Goal: Transaction & Acquisition: Purchase product/service

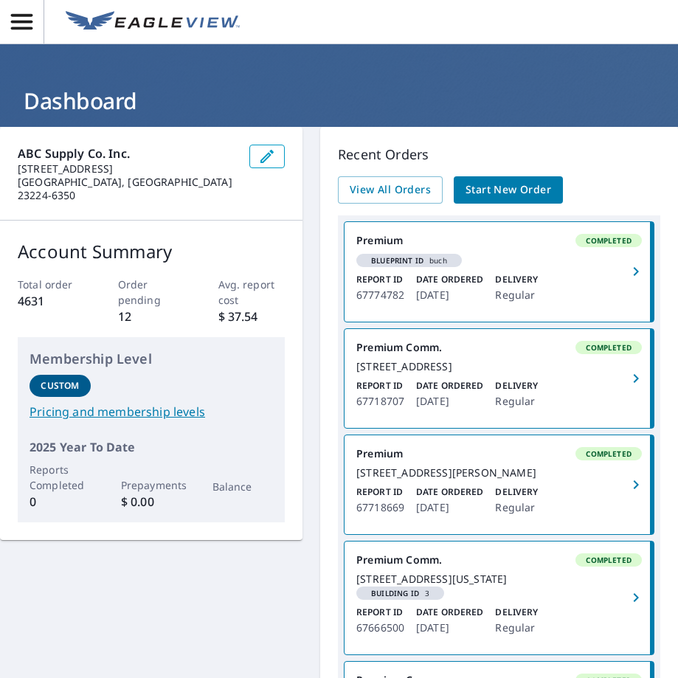
click at [485, 196] on span "Start New Order" at bounding box center [509, 190] width 86 height 18
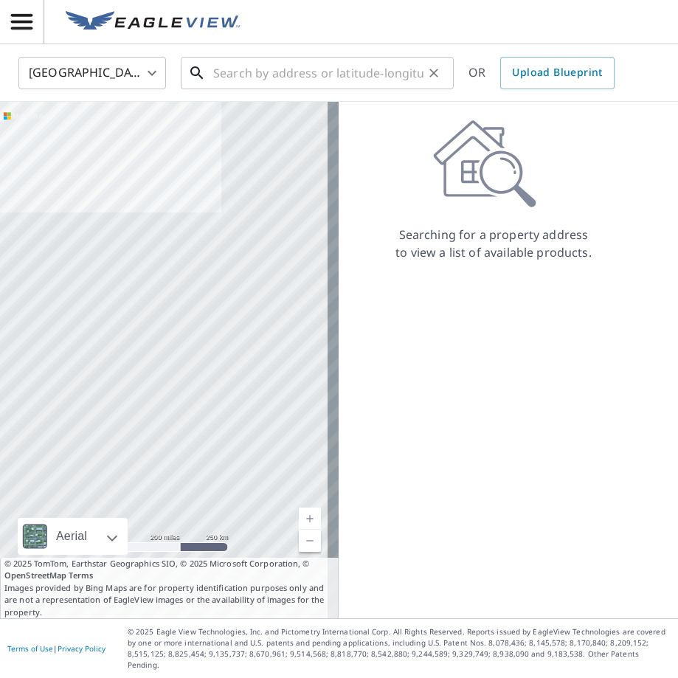
click at [216, 75] on input "text" at bounding box center [318, 72] width 210 height 41
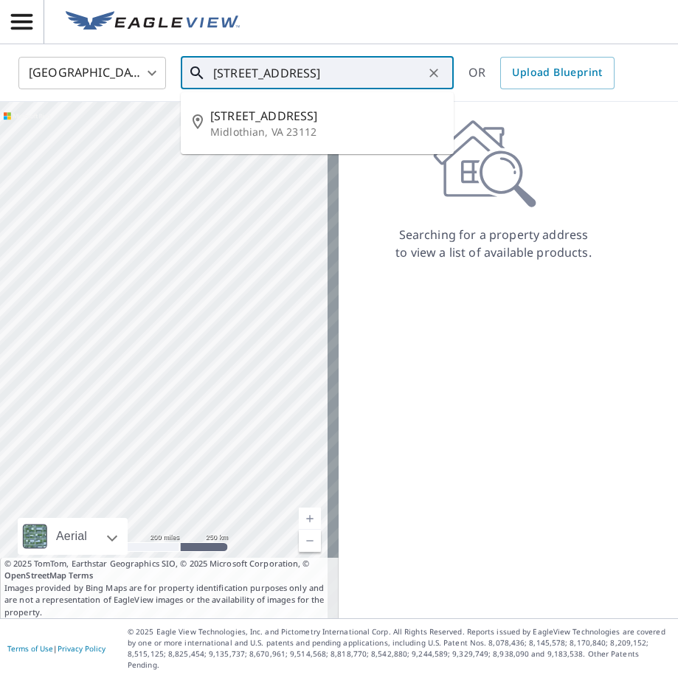
type input "[STREET_ADDRESS]"
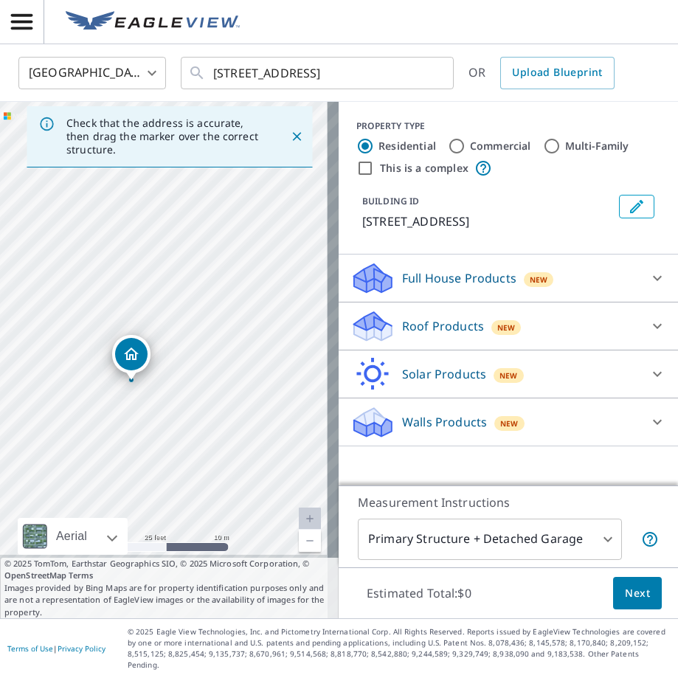
drag, startPoint x: 182, startPoint y: 502, endPoint x: 182, endPoint y: 400, distance: 101.9
click at [182, 401] on div "[STREET_ADDRESS][PERSON_NAME]" at bounding box center [169, 360] width 339 height 517
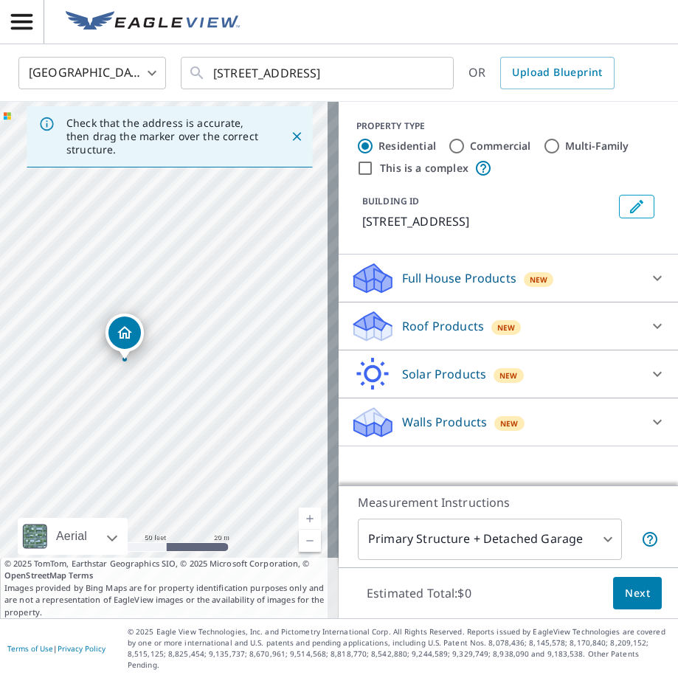
click at [420, 323] on p "Roof Products" at bounding box center [443, 326] width 82 height 18
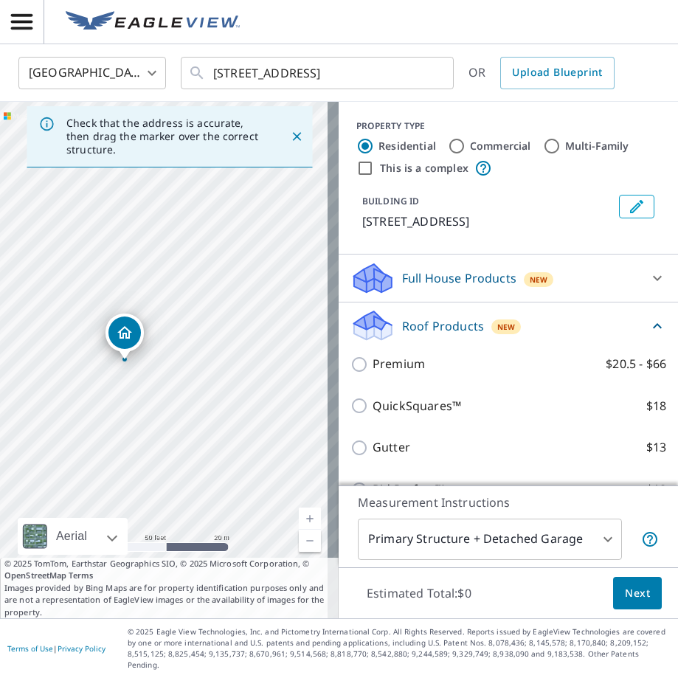
click at [448, 145] on input "Commercial" at bounding box center [457, 146] width 18 height 18
radio input "true"
type input "4"
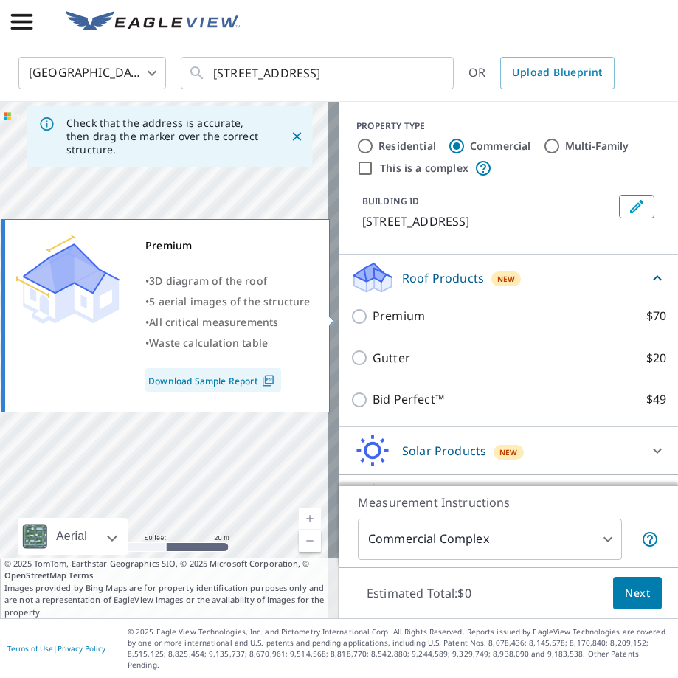
click at [353, 319] on input "Premium $70" at bounding box center [362, 317] width 22 height 18
checkbox input "true"
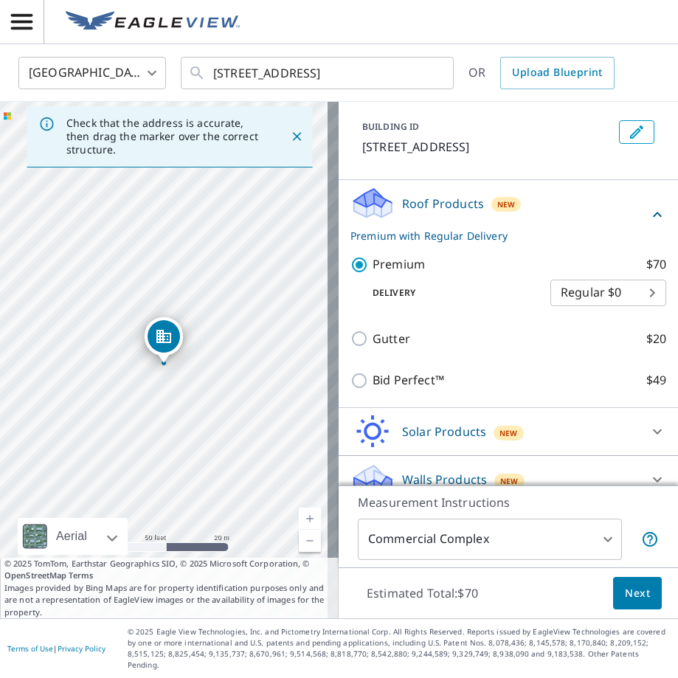
scroll to position [82, 0]
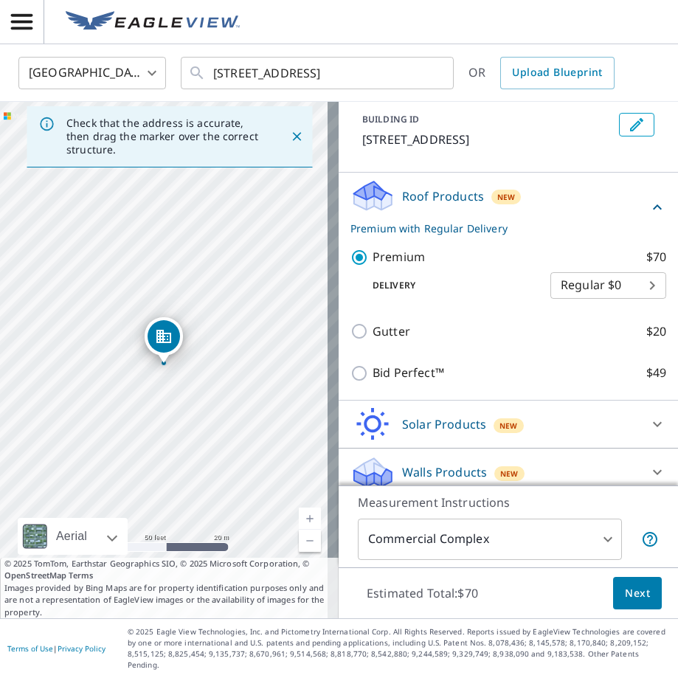
click at [625, 603] on span "Next" at bounding box center [637, 594] width 25 height 18
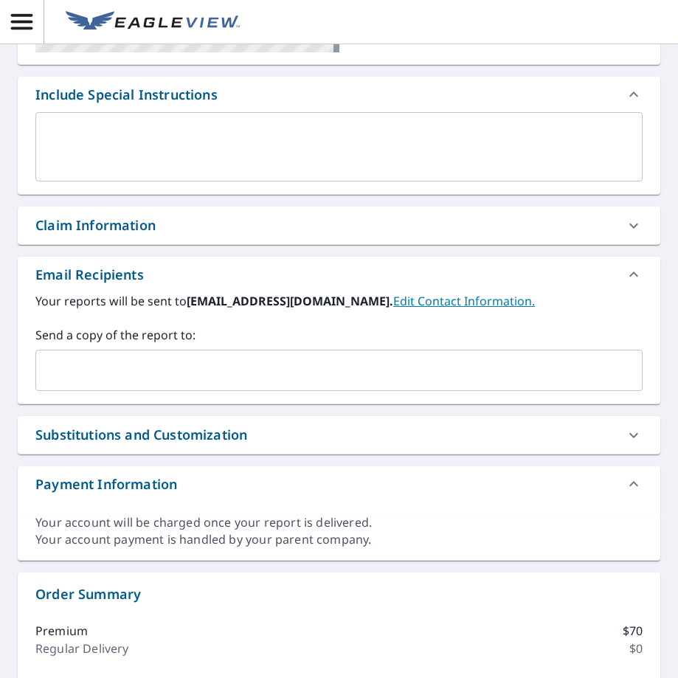
scroll to position [369, 0]
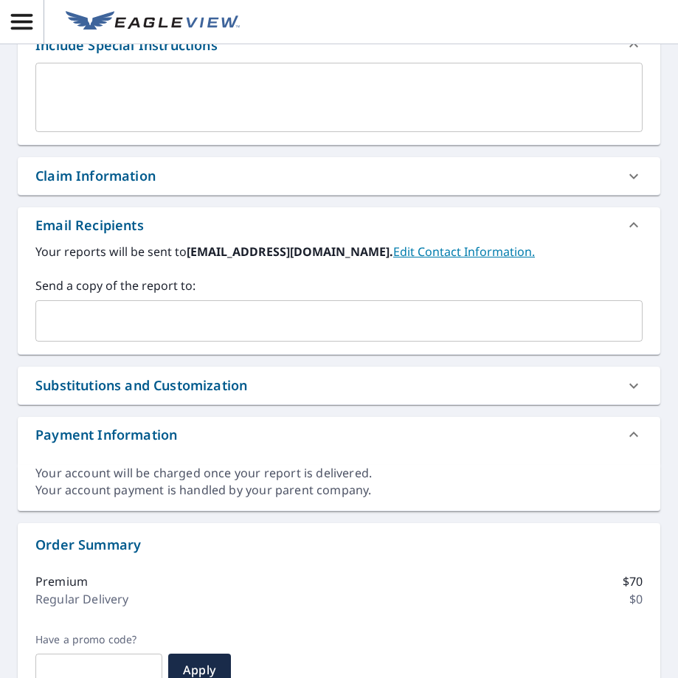
click at [144, 329] on input "text" at bounding box center [328, 321] width 572 height 28
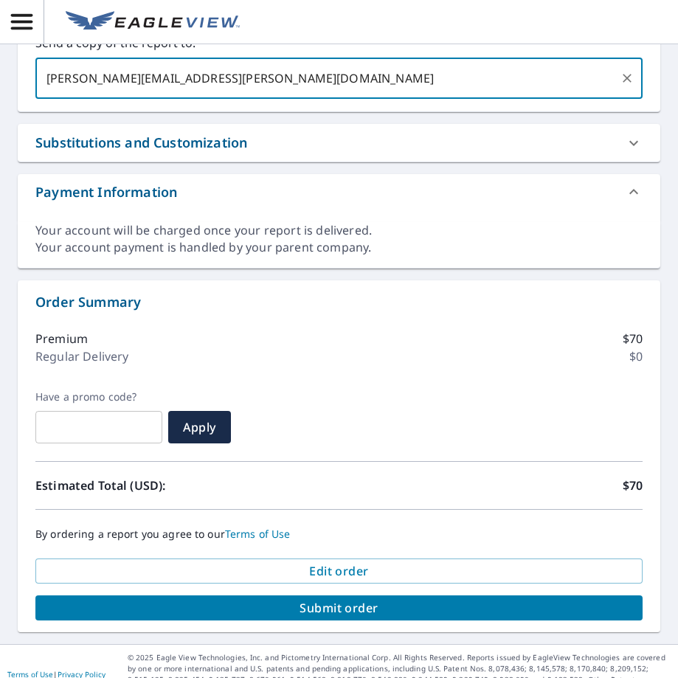
scroll to position [627, 0]
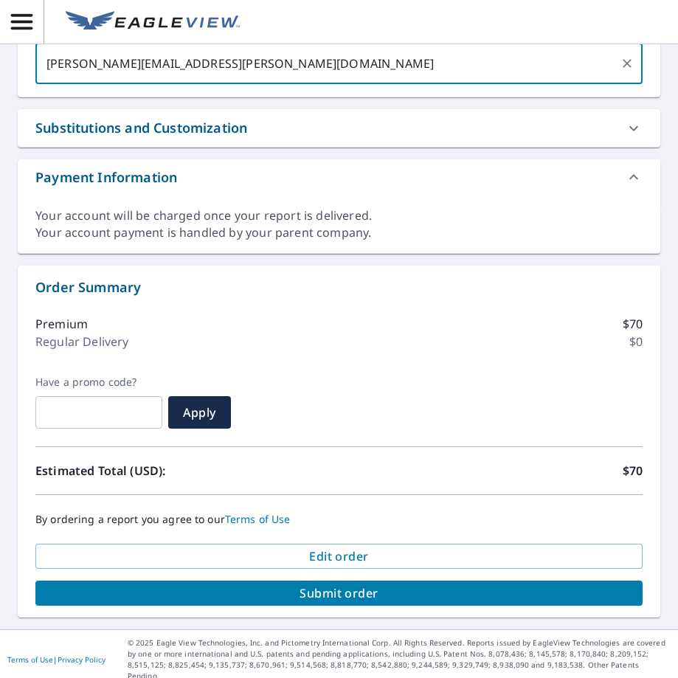
type input "[PERSON_NAME][EMAIL_ADDRESS][PERSON_NAME][DOMAIN_NAME]"
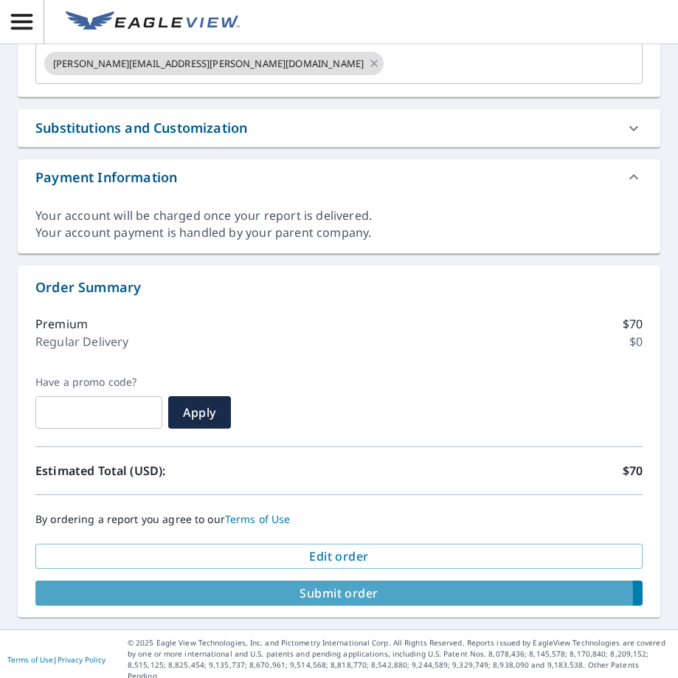
click at [332, 596] on span "Submit order" at bounding box center [339, 593] width 584 height 16
checkbox input "true"
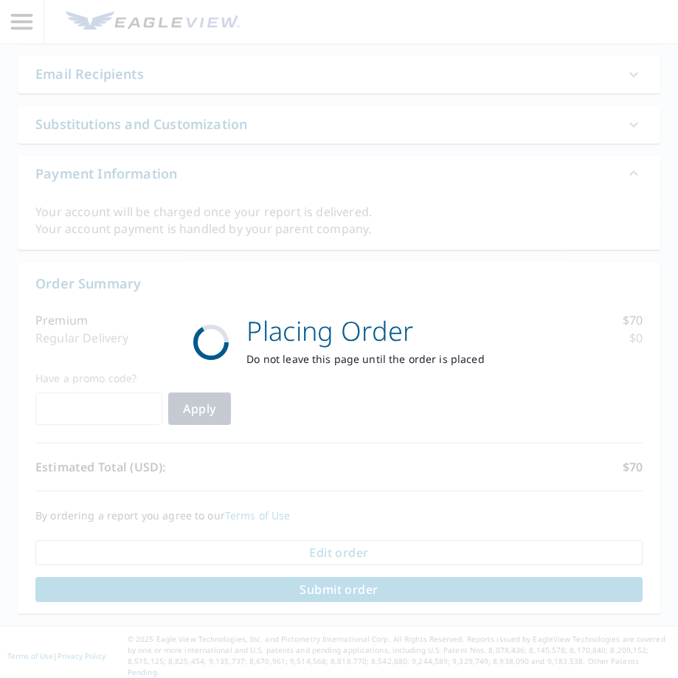
scroll to position [518, 0]
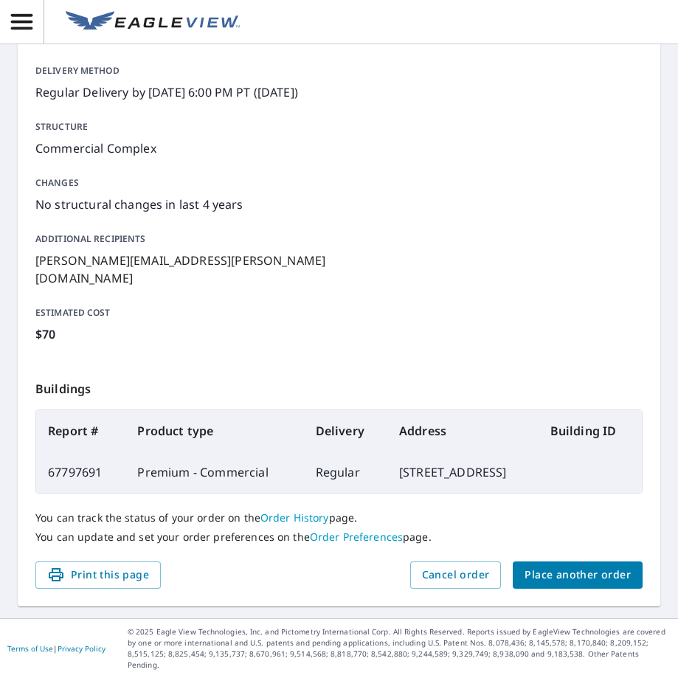
scroll to position [232, 0]
